Goal: Information Seeking & Learning: Learn about a topic

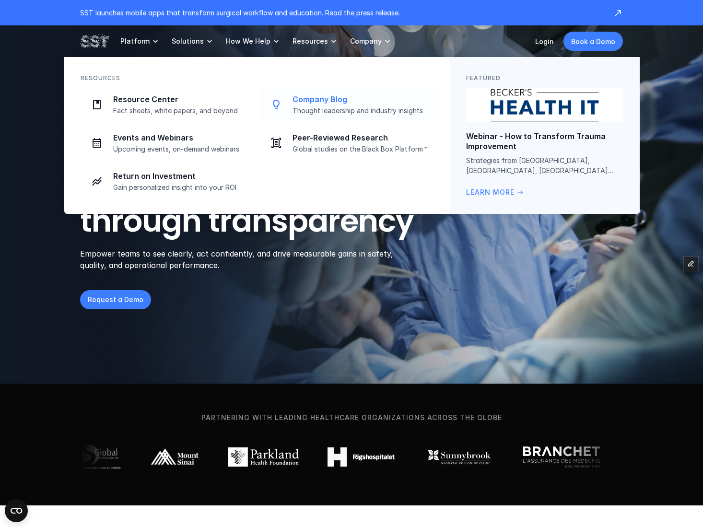
click at [313, 109] on p "Thought leadership and industry insights" at bounding box center [360, 110] width 135 height 9
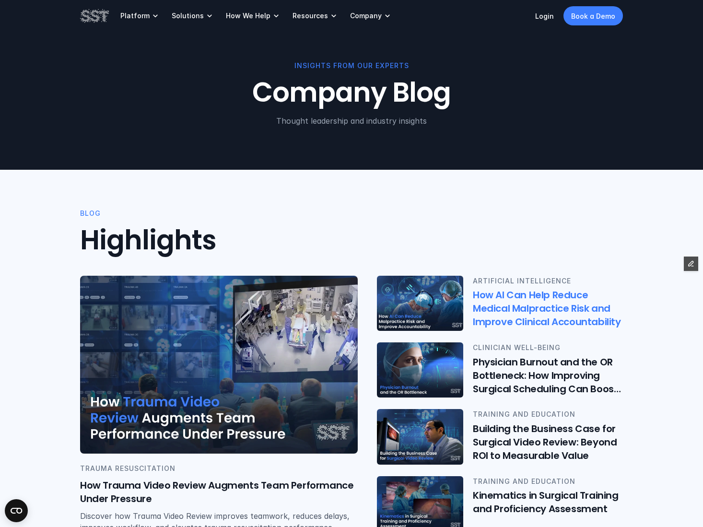
click at [440, 309] on img at bounding box center [421, 303] width 90 height 57
